Goal: Information Seeking & Learning: Learn about a topic

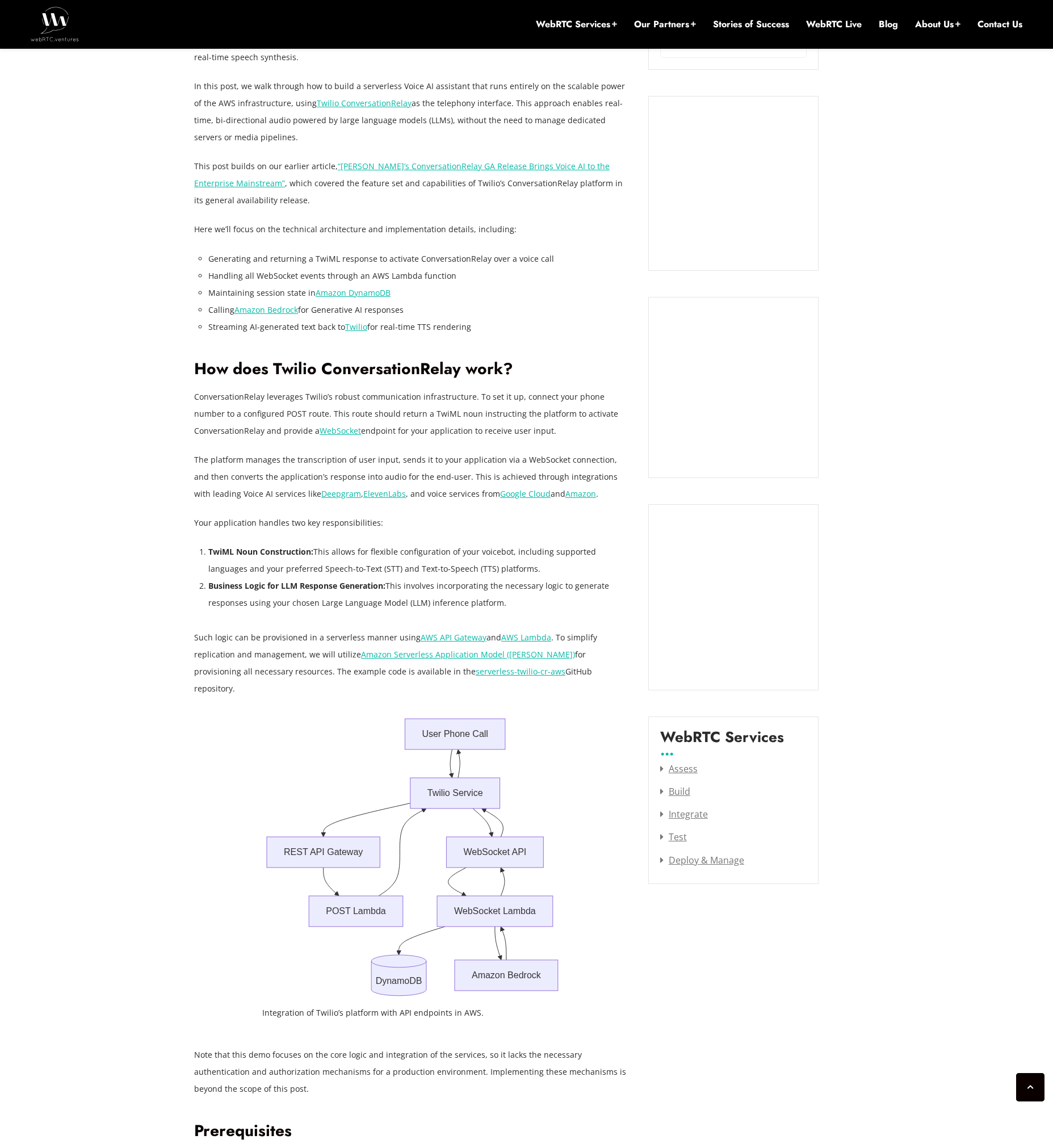
drag, startPoint x: 929, startPoint y: 397, endPoint x: 922, endPoint y: 396, distance: 7.1
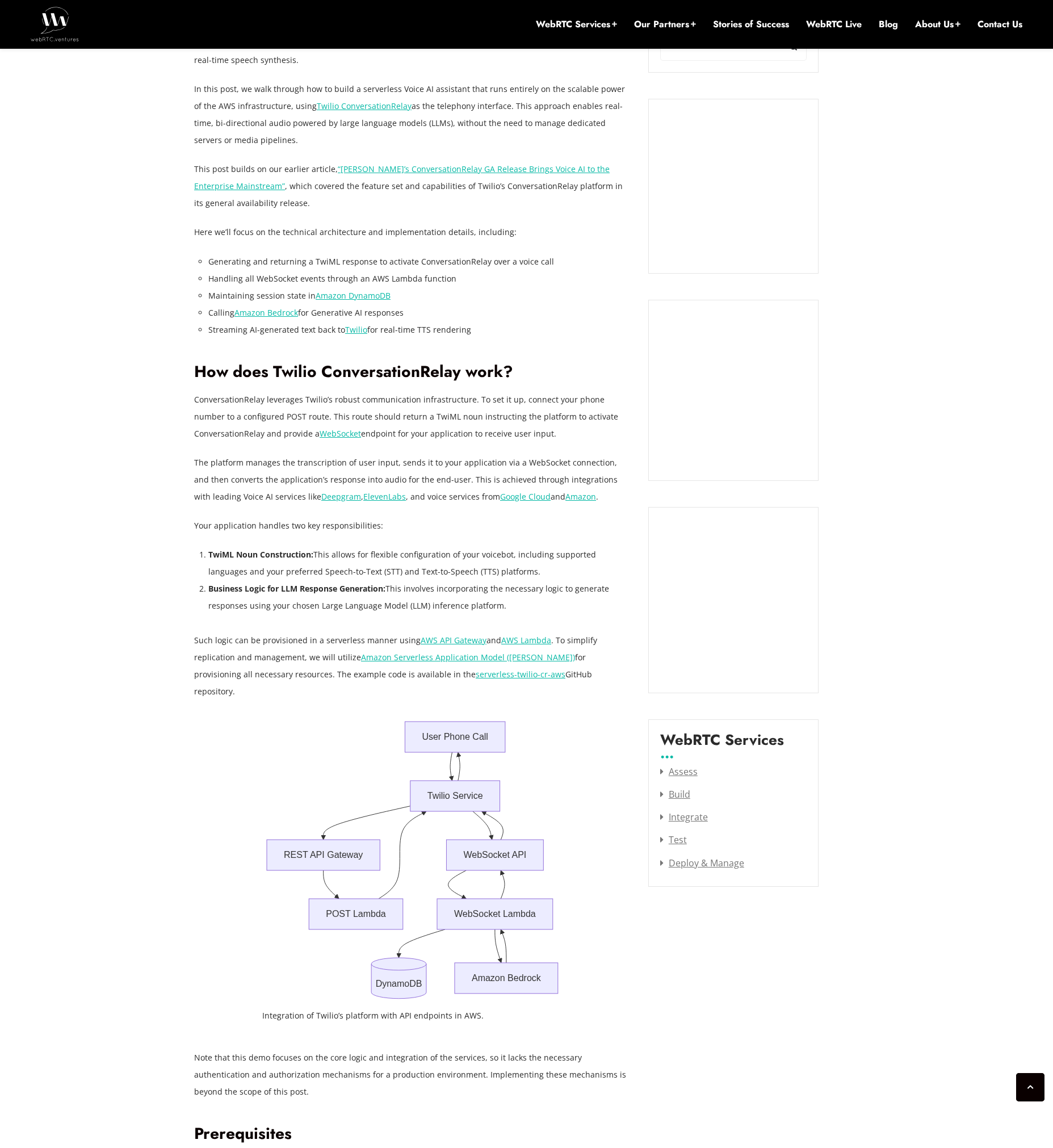
scroll to position [863, 0]
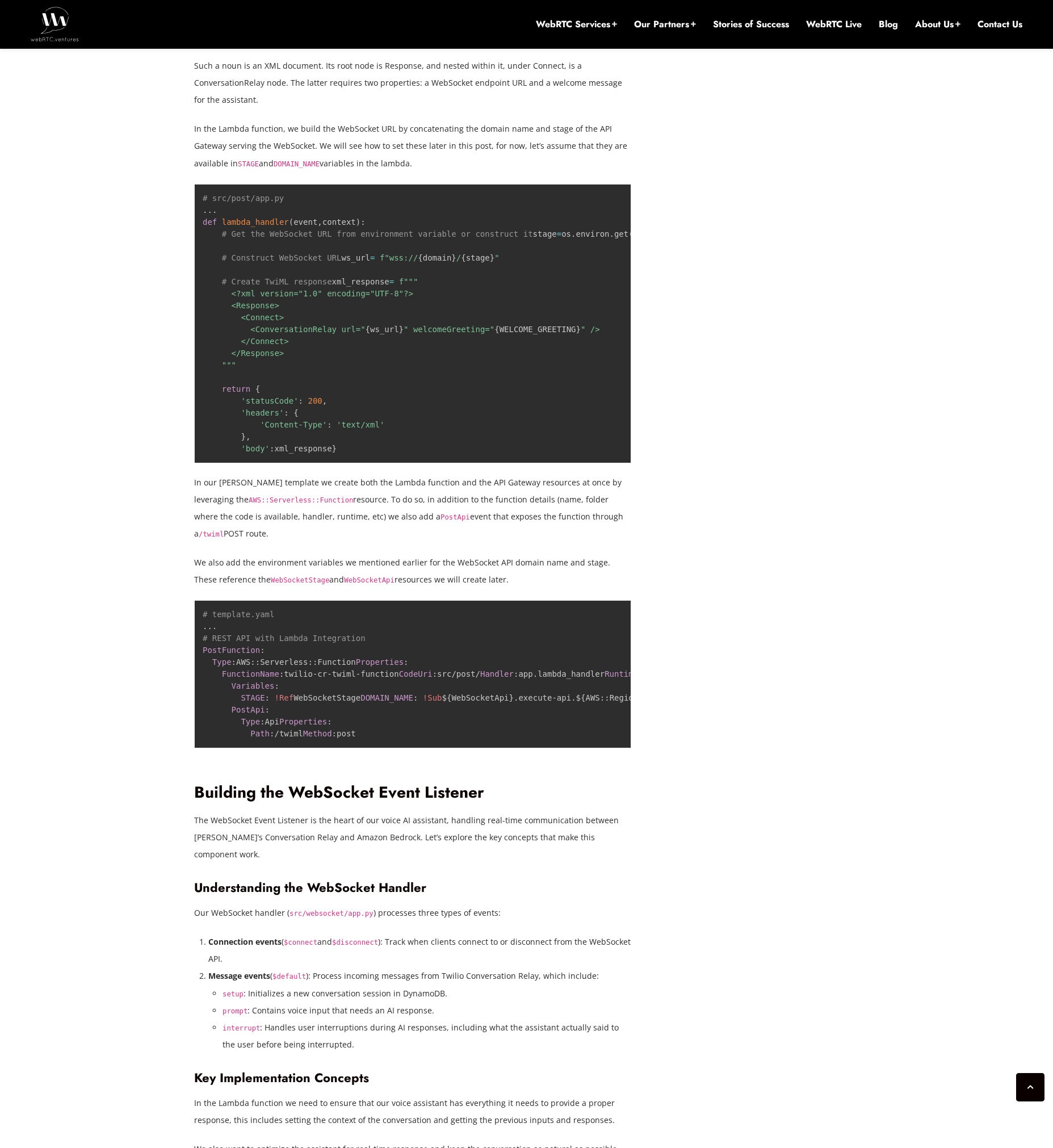
scroll to position [2162, 0]
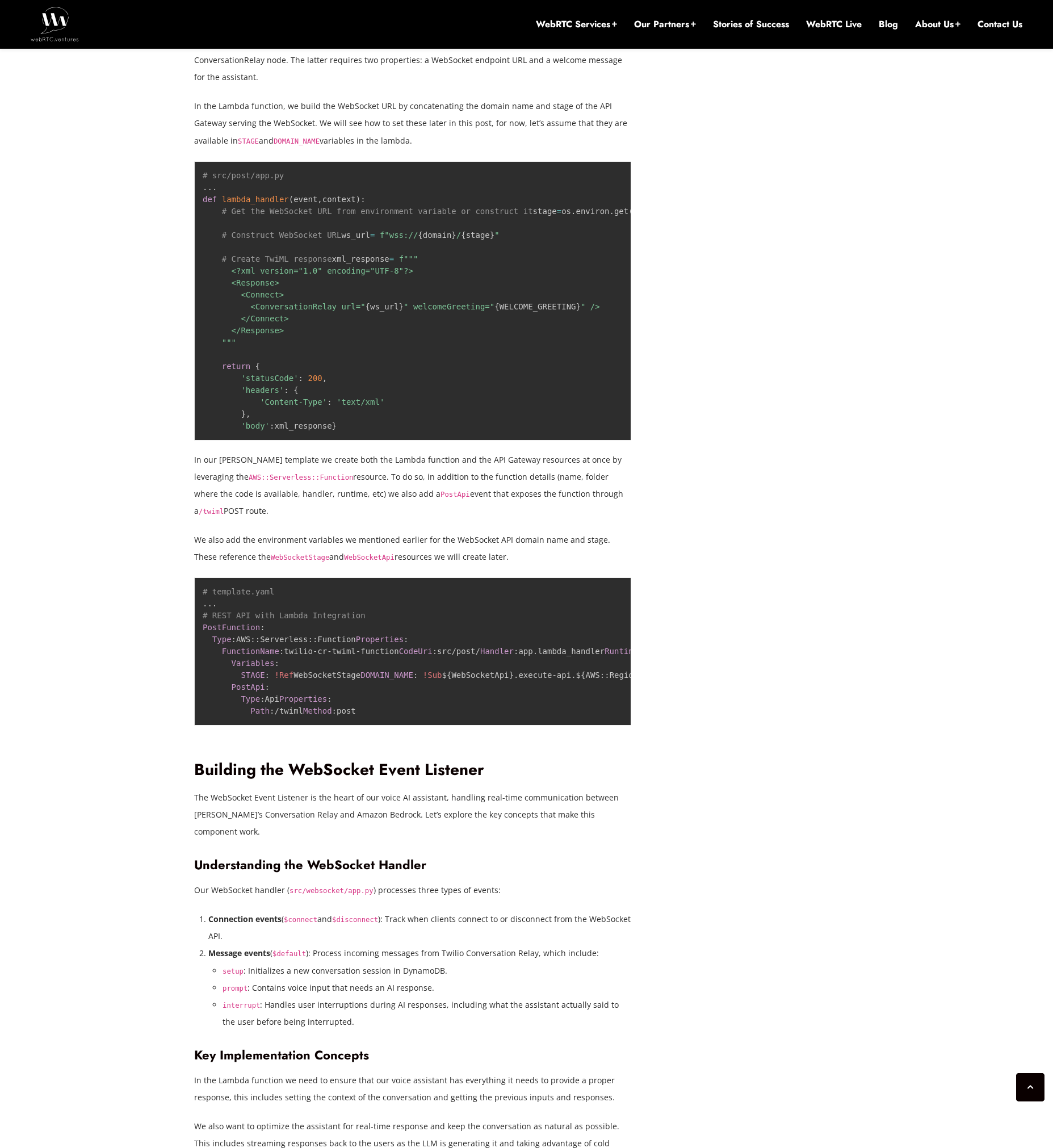
drag, startPoint x: 786, startPoint y: 619, endPoint x: 792, endPoint y: 607, distance: 13.4
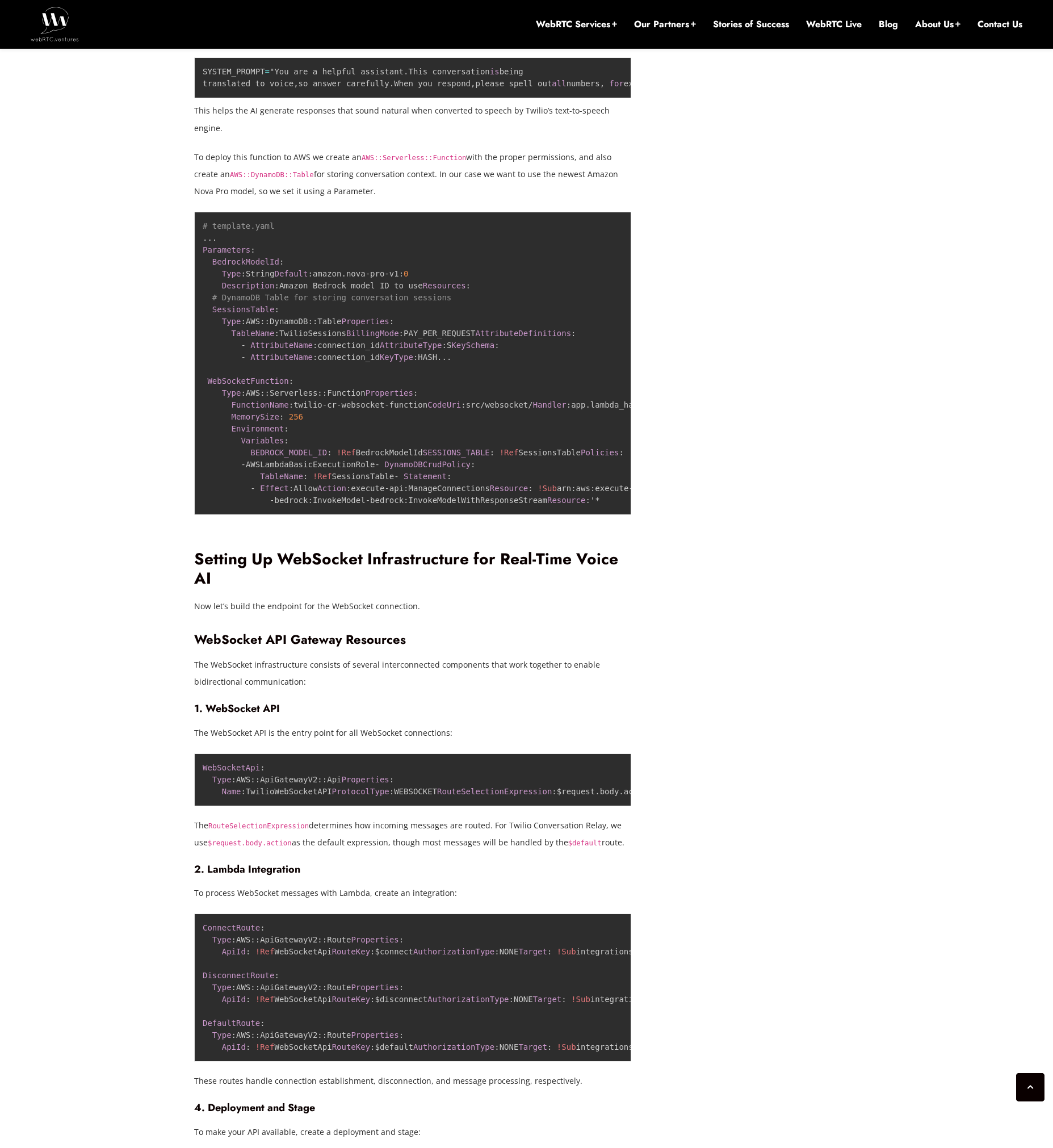
scroll to position [4823, 0]
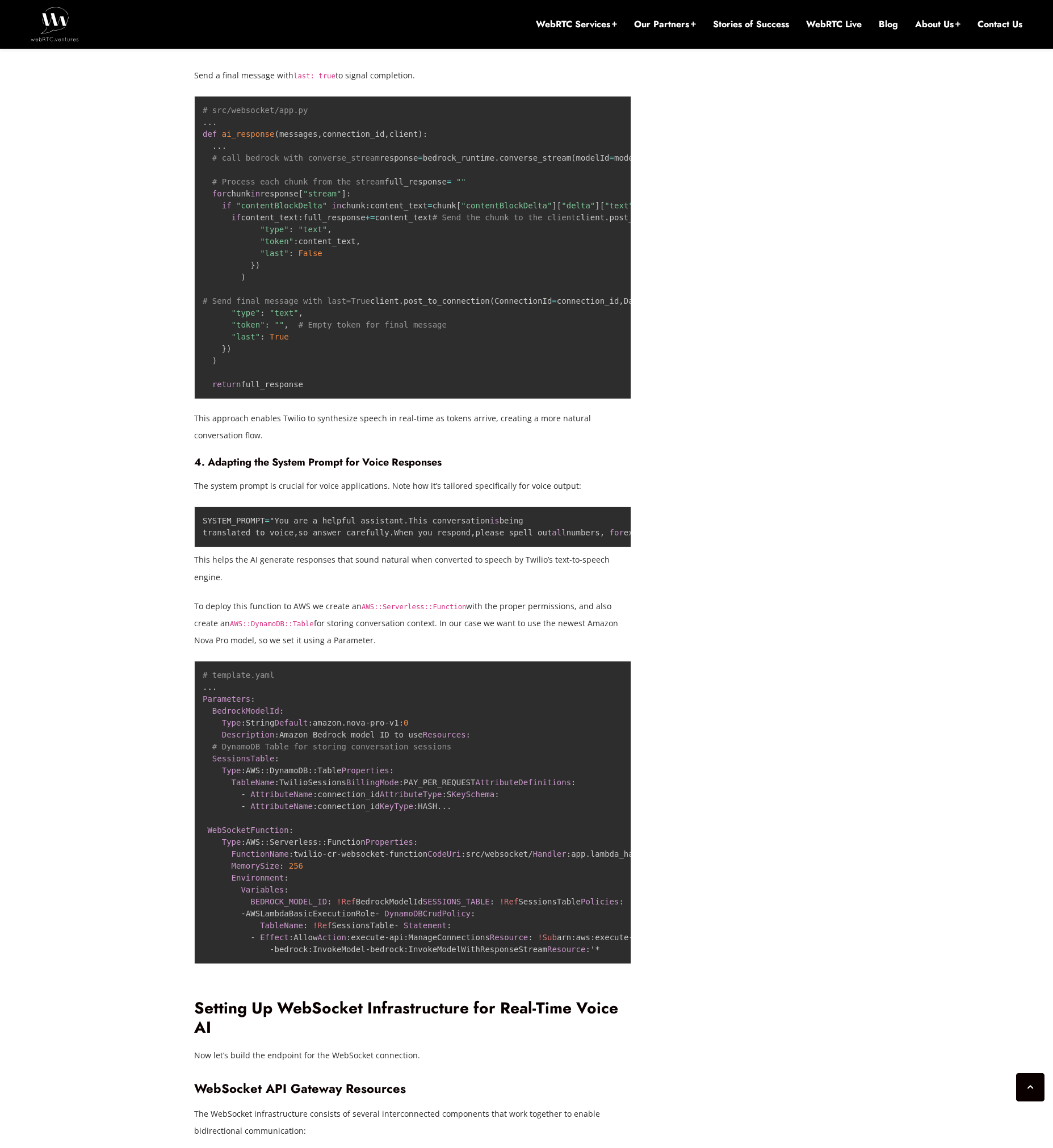
scroll to position [4704, 0]
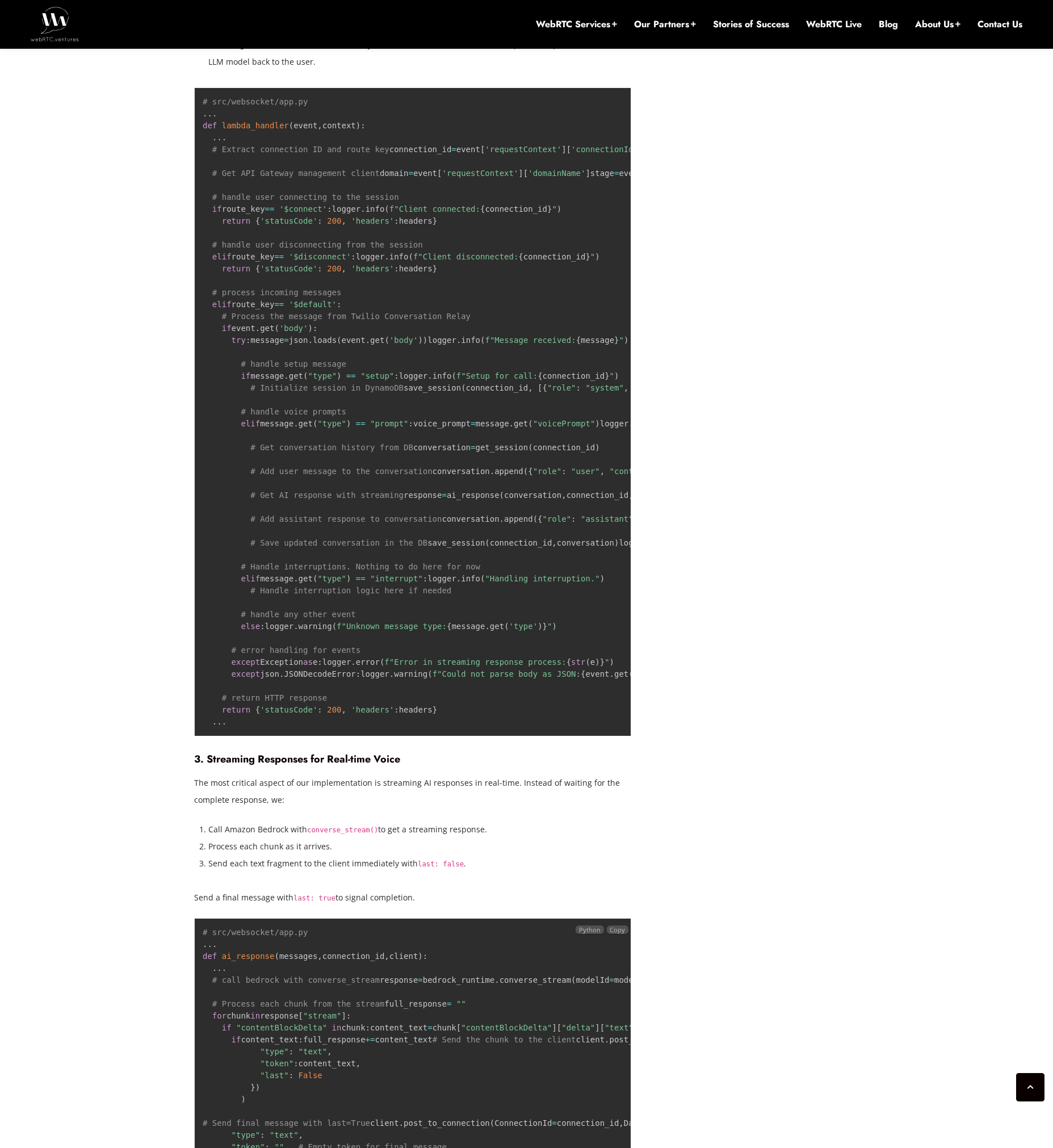
scroll to position [3585, 0]
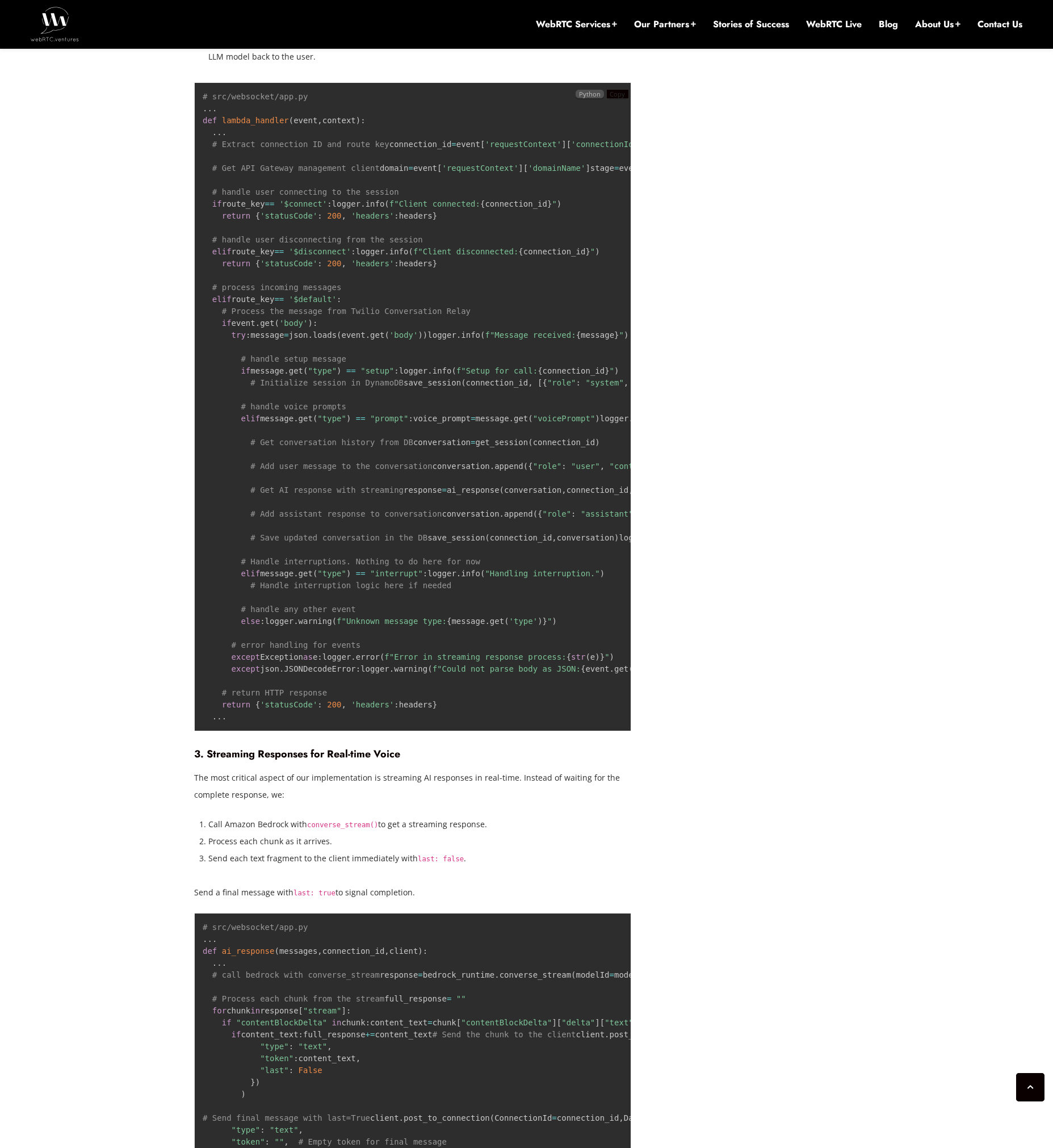
click at [617, 99] on span "Copy" at bounding box center [617, 94] width 16 height 8
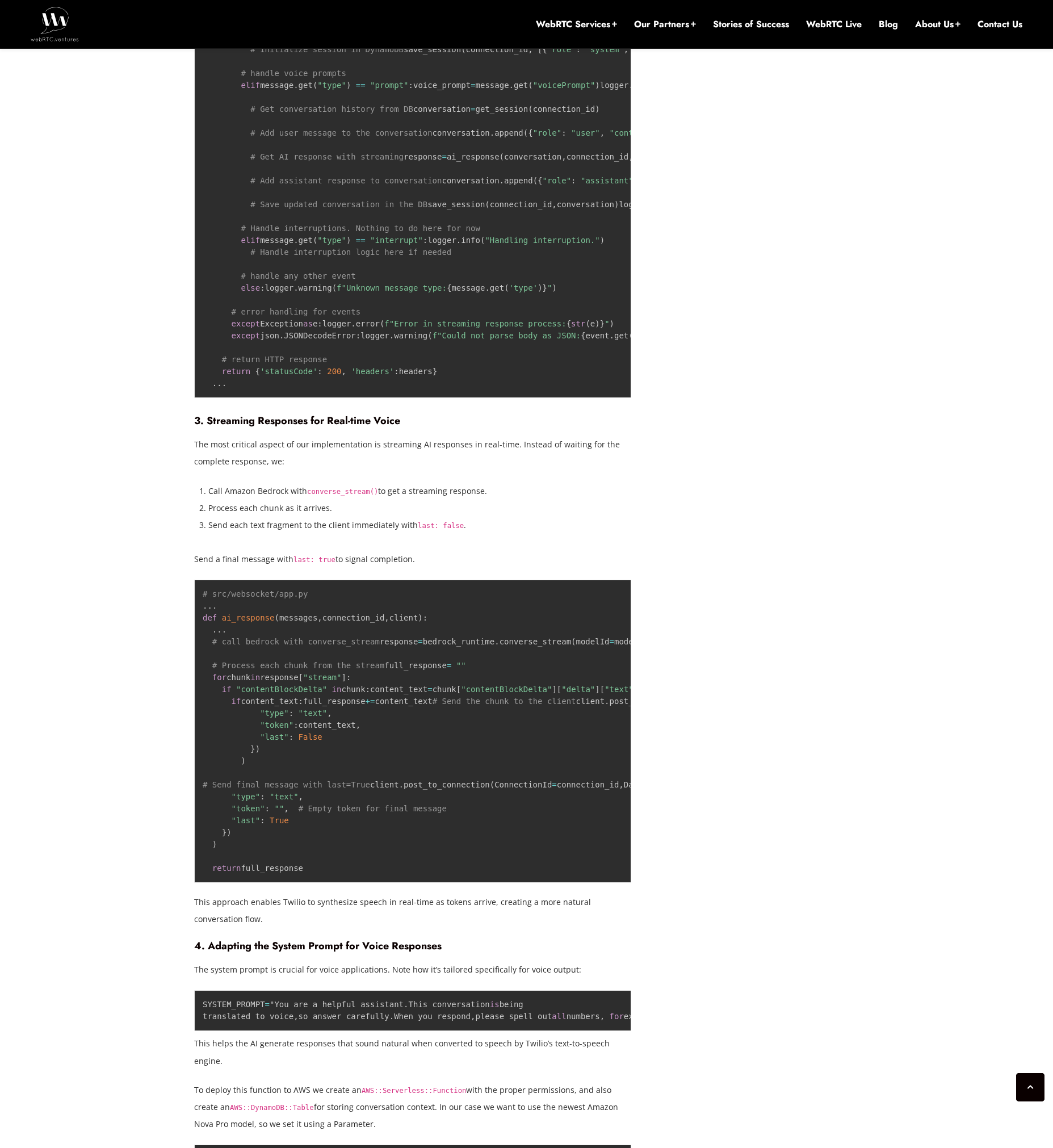
scroll to position [4110, 0]
